Goal: Task Accomplishment & Management: Use online tool/utility

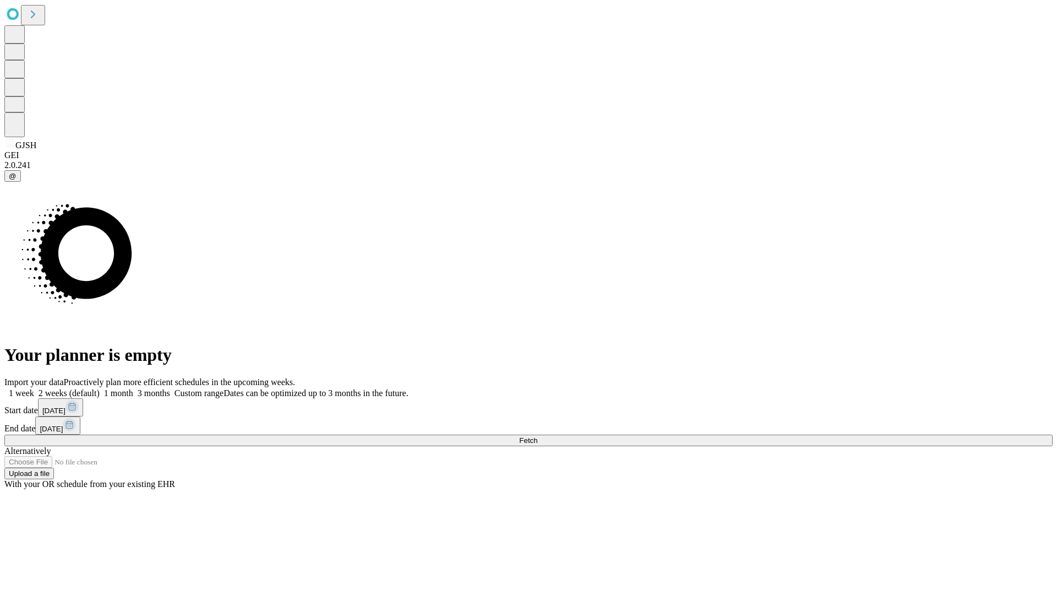
click at [538, 436] on span "Fetch" at bounding box center [528, 440] width 18 height 8
